Goal: Navigation & Orientation: Find specific page/section

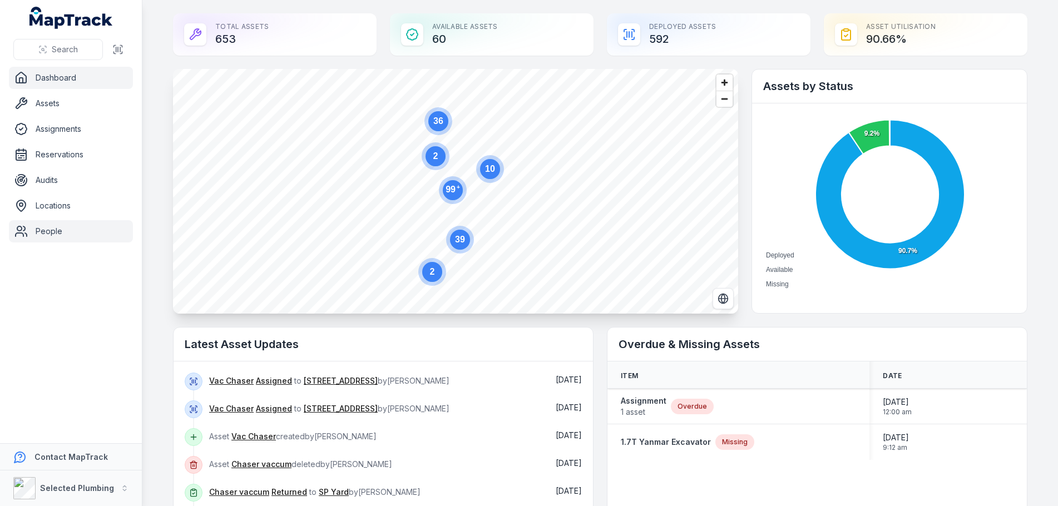
click at [56, 233] on link "People" at bounding box center [71, 231] width 124 height 22
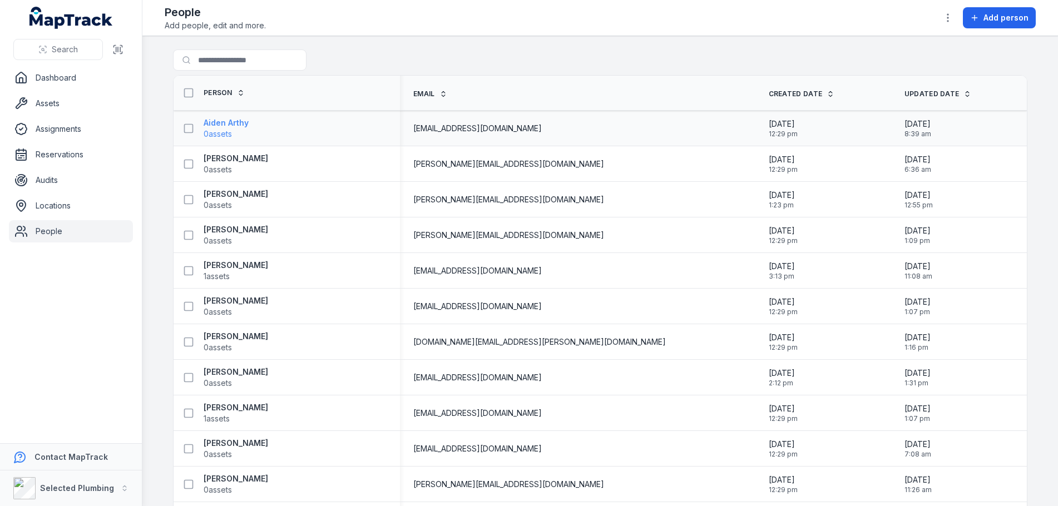
click at [221, 122] on strong "Aiden Arthy" at bounding box center [226, 122] width 45 height 11
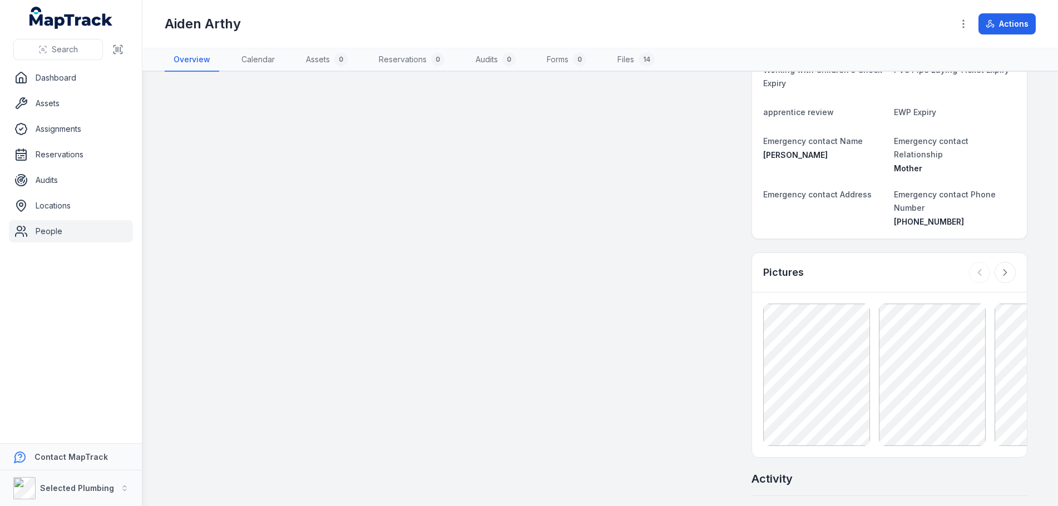
scroll to position [501, 0]
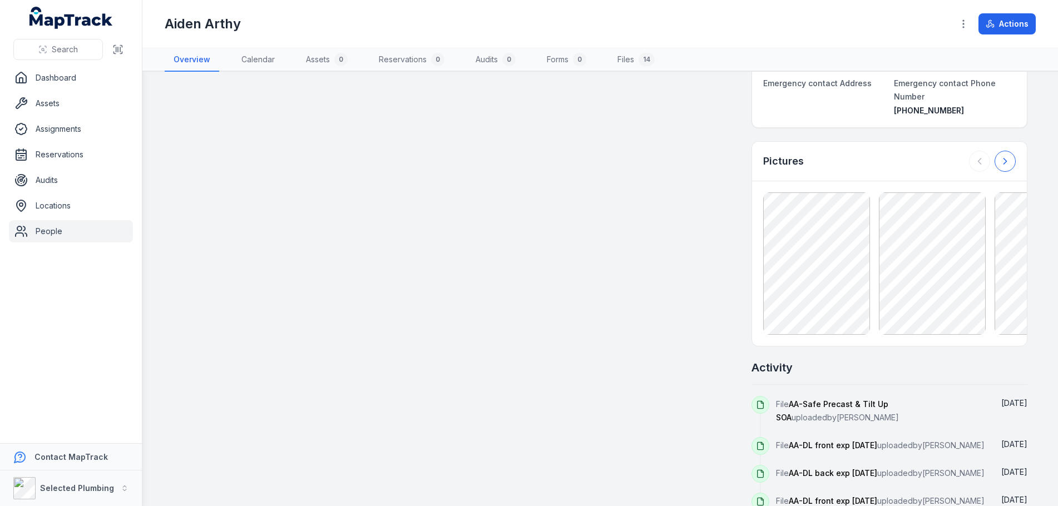
click at [1004, 159] on icon at bounding box center [1005, 162] width 3 height 6
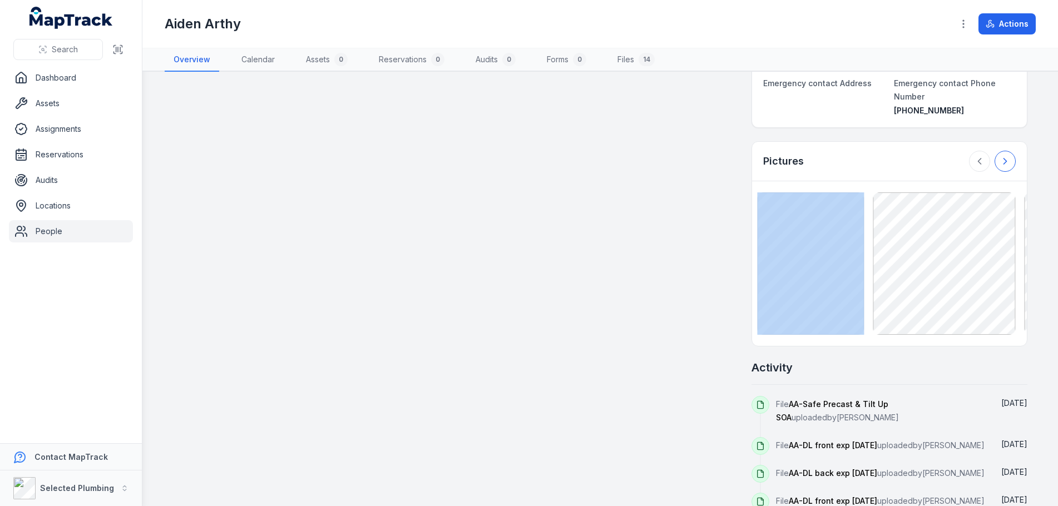
click at [1001, 151] on div at bounding box center [992, 161] width 47 height 21
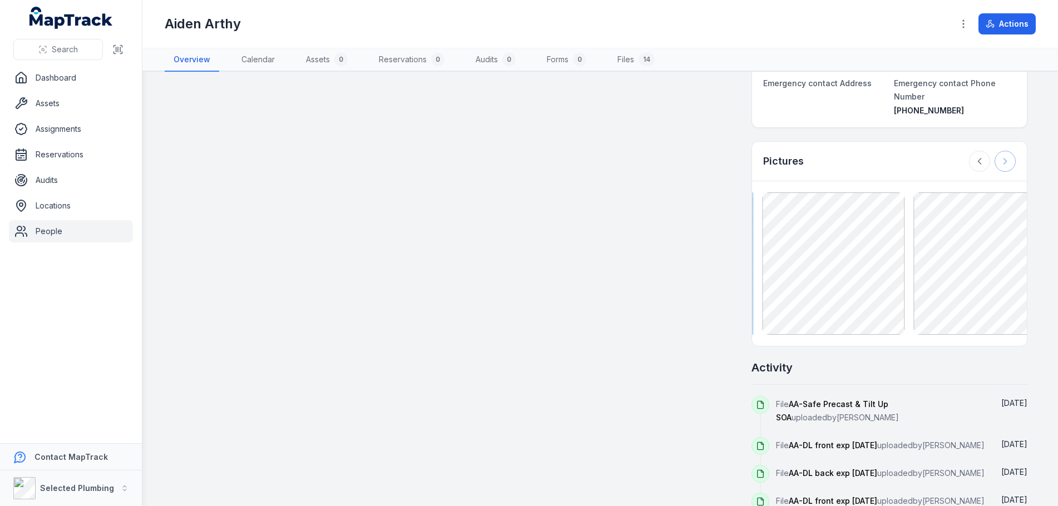
click at [1001, 151] on div at bounding box center [992, 161] width 47 height 21
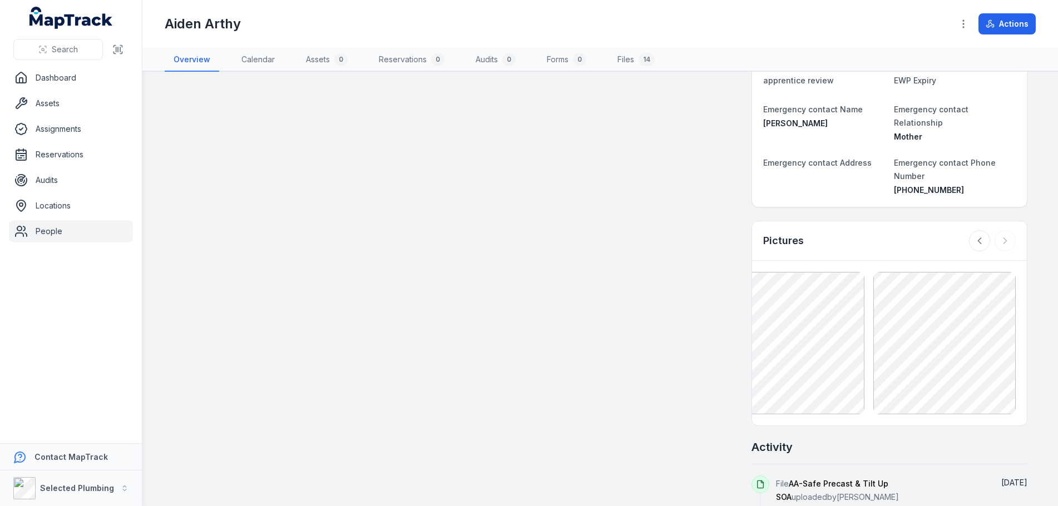
scroll to position [421, 0]
click at [969, 231] on button at bounding box center [979, 241] width 21 height 21
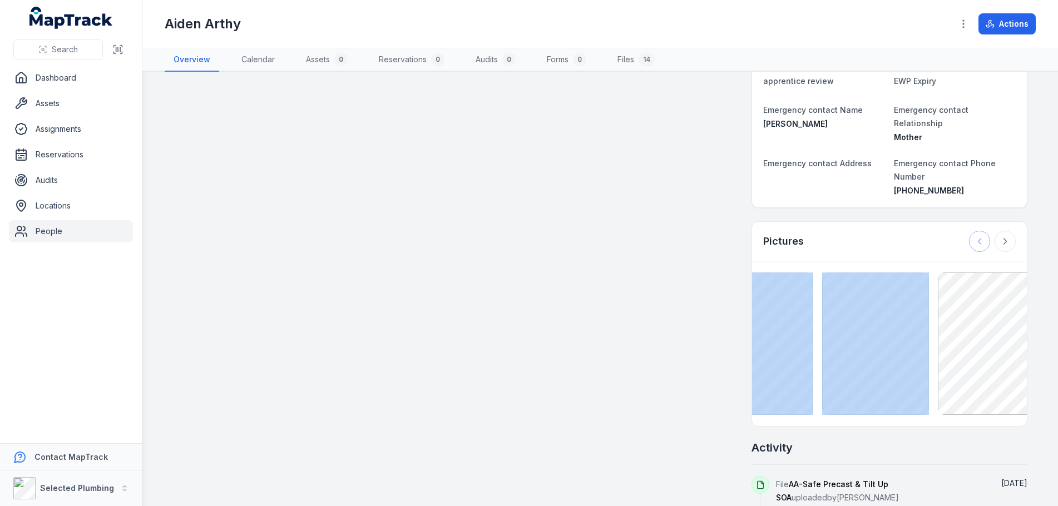
click at [969, 231] on div at bounding box center [992, 241] width 47 height 21
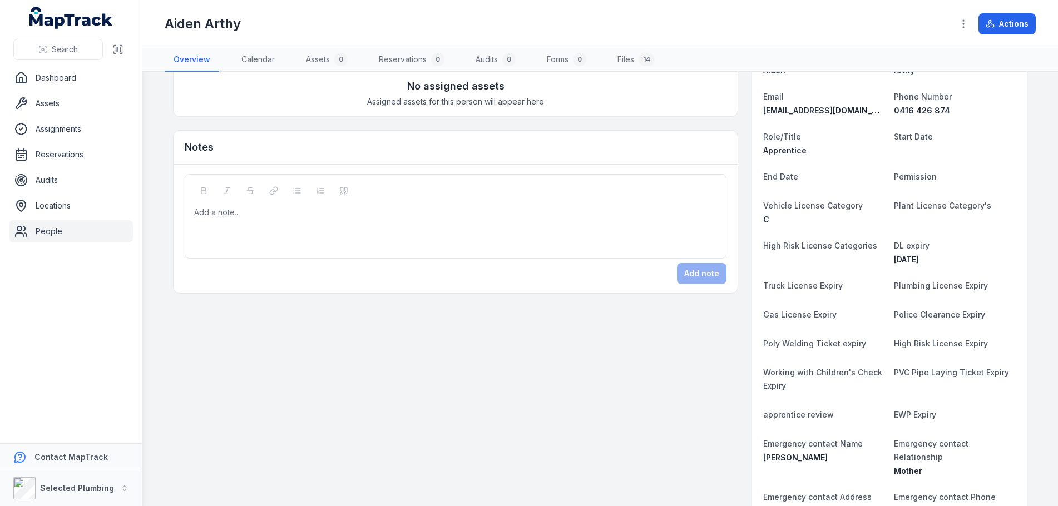
scroll to position [0, 0]
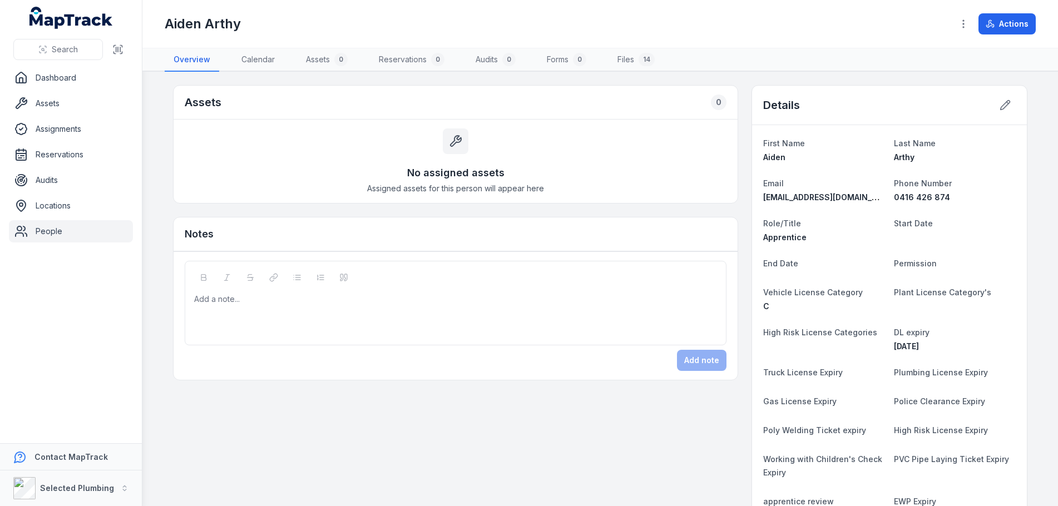
click at [45, 231] on link "People" at bounding box center [71, 231] width 124 height 22
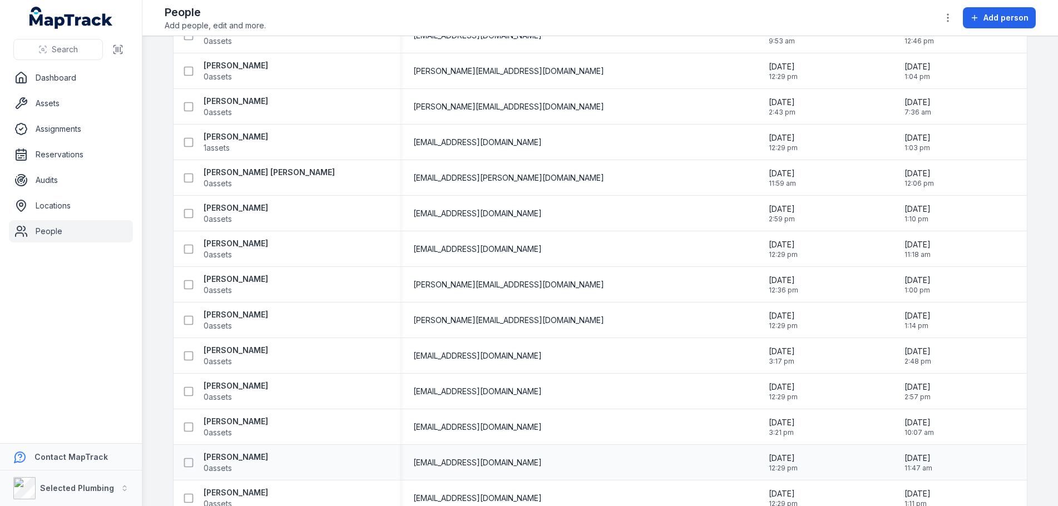
scroll to position [556, 0]
click at [233, 457] on strong "David Wolfenden" at bounding box center [236, 456] width 65 height 11
